Goal: Task Accomplishment & Management: Complete application form

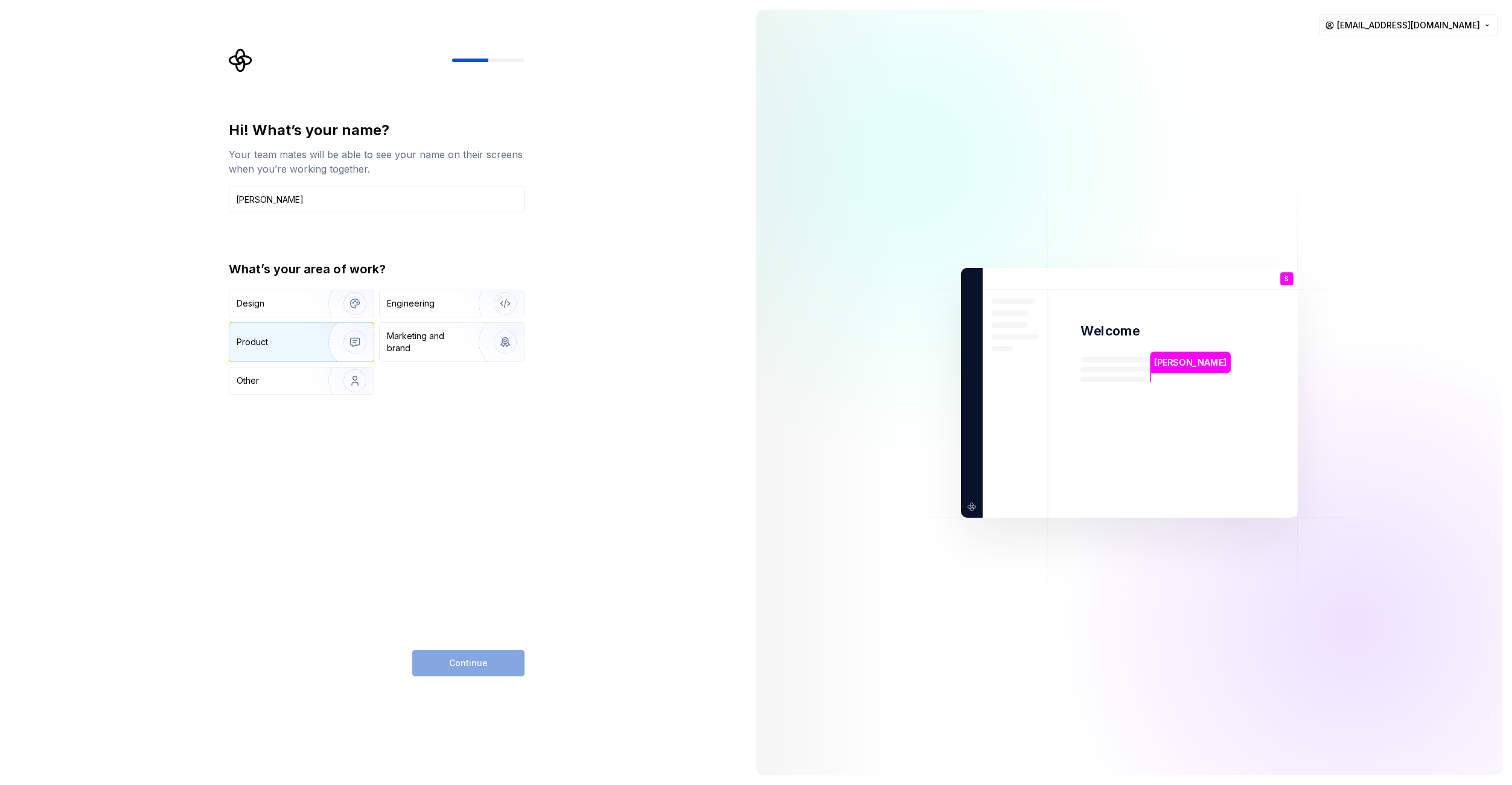
type input "[PERSON_NAME]"
click at [332, 337] on img "button" at bounding box center [347, 342] width 77 height 81
click at [353, 311] on img "button" at bounding box center [347, 303] width 77 height 81
click at [329, 336] on img "button" at bounding box center [347, 342] width 77 height 81
click at [498, 661] on button "Continue" at bounding box center [468, 663] width 113 height 26
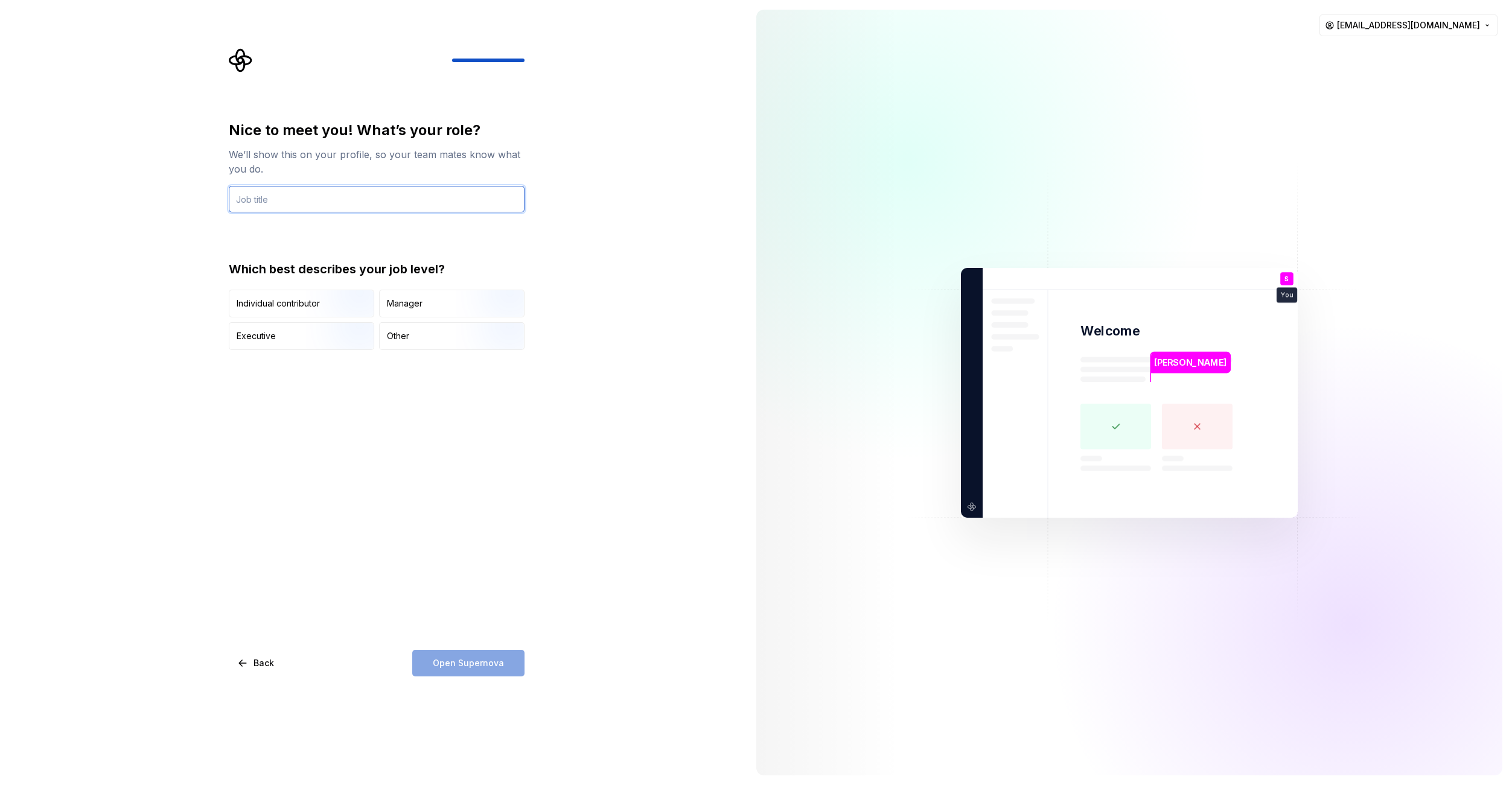
click at [407, 207] on input "text" at bounding box center [376, 199] width 295 height 26
type input "VP, Associate Technology Director"
click at [353, 332] on img "button" at bounding box center [345, 351] width 77 height 81
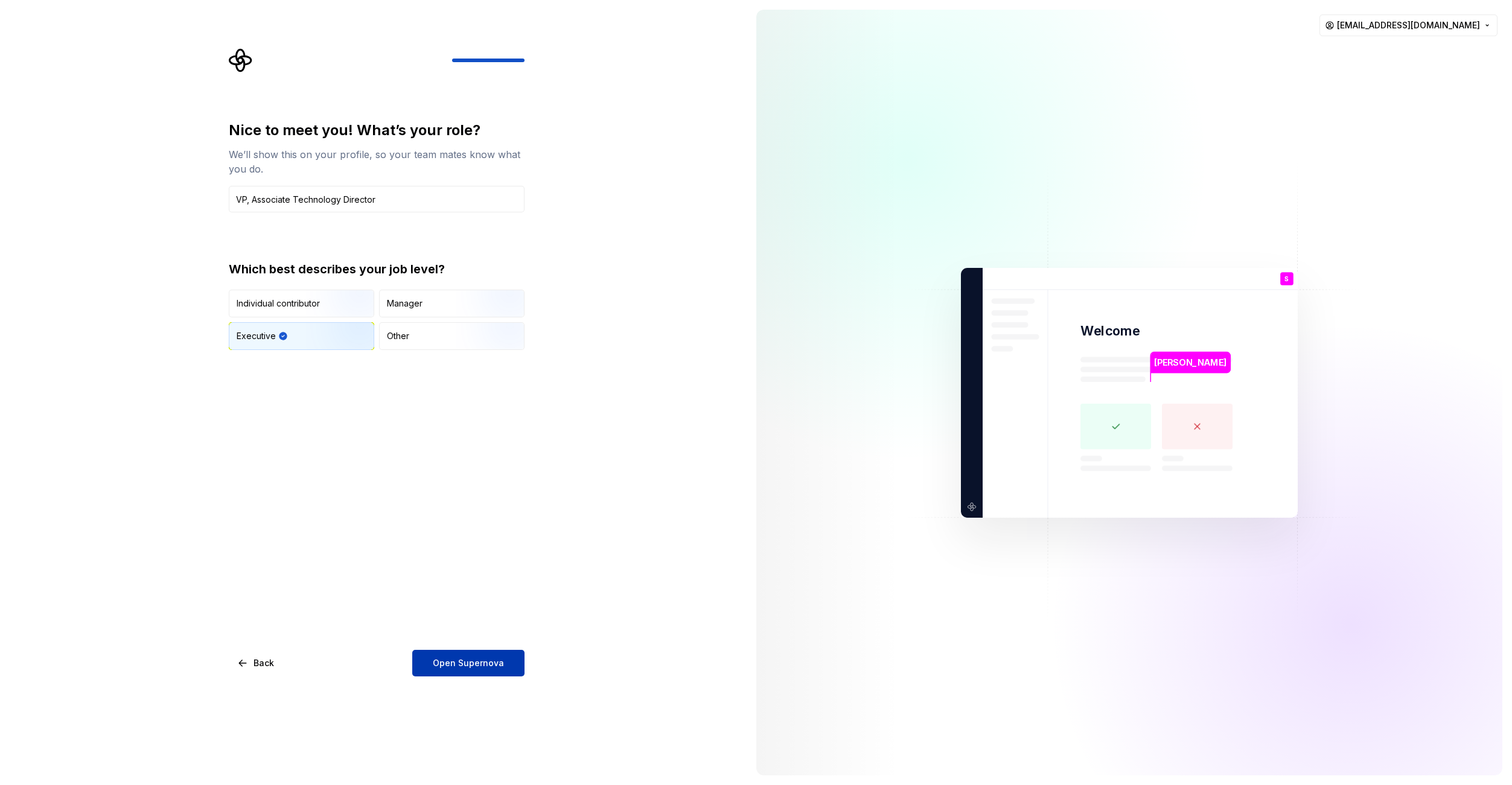
click at [504, 664] on button "Open Supernova" at bounding box center [468, 663] width 113 height 26
